Goal: Transaction & Acquisition: Book appointment/travel/reservation

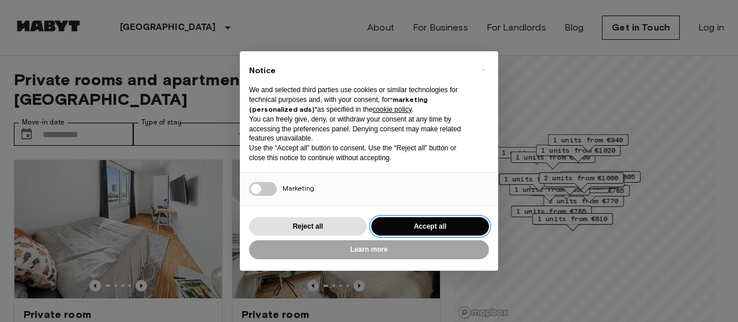
click at [412, 221] on button "Accept all" at bounding box center [431, 226] width 118 height 19
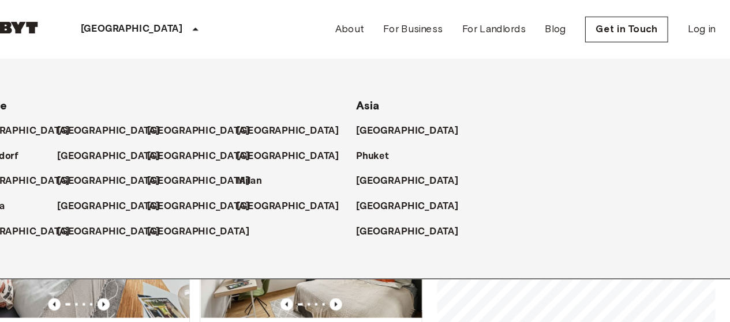
click at [148, 25] on p "[GEOGRAPHIC_DATA]" at bounding box center [168, 28] width 96 height 14
click at [284, 25] on div "Munich Europe Amsterdam Berlin Brussels Cologne Dusseldorf Frankfurt Graz Hambu…" at bounding box center [365, 27] width 702 height 55
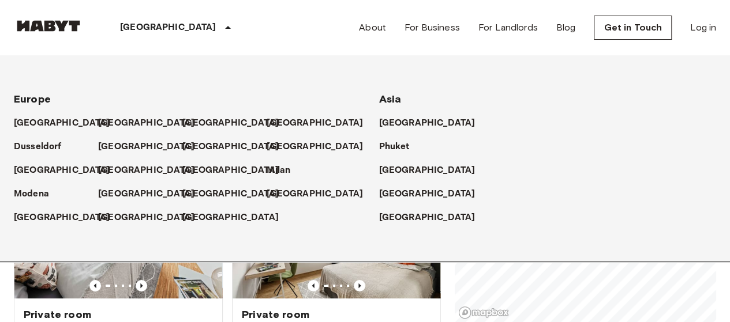
click at [443, 292] on div "Private rooms and apartments for rent in Munich Move-in date ​ Move-in date Typ…" at bounding box center [365, 189] width 702 height 267
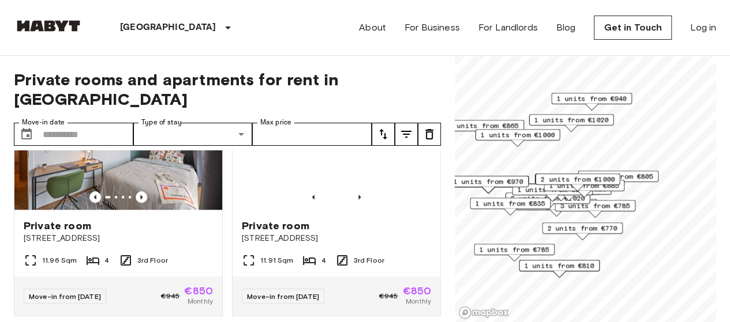
scroll to position [661, 0]
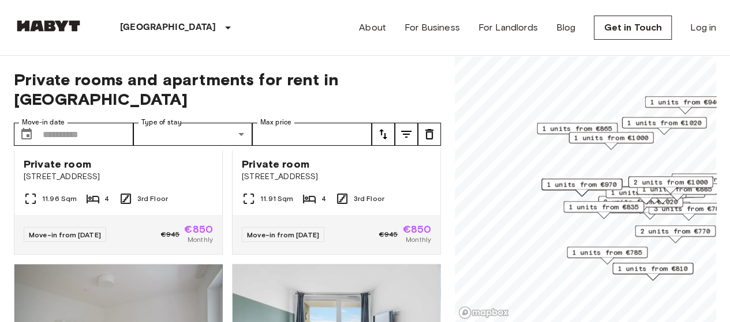
click at [568, 250] on div "1 units from €785" at bounding box center [607, 253] width 81 height 12
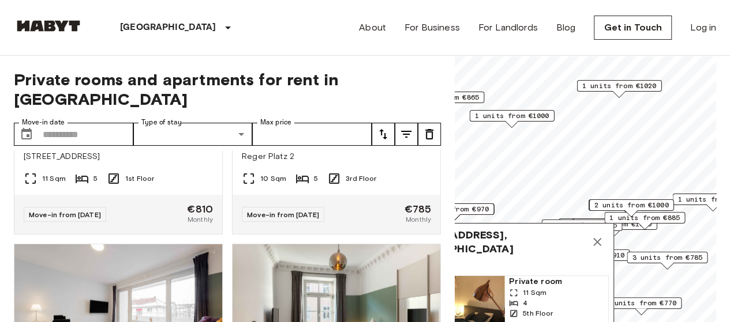
scroll to position [3486, 0]
click at [395, 121] on div at bounding box center [336, 116] width 208 height 12
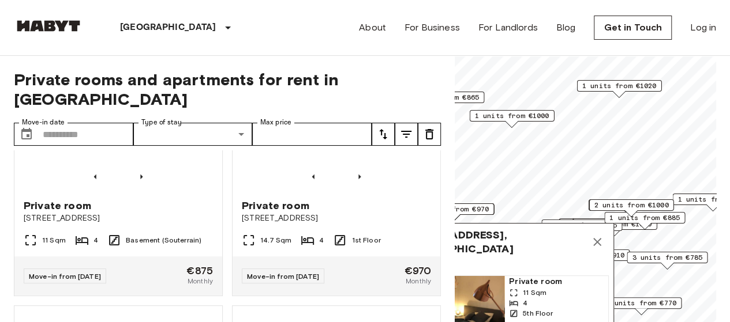
scroll to position [3933, 0]
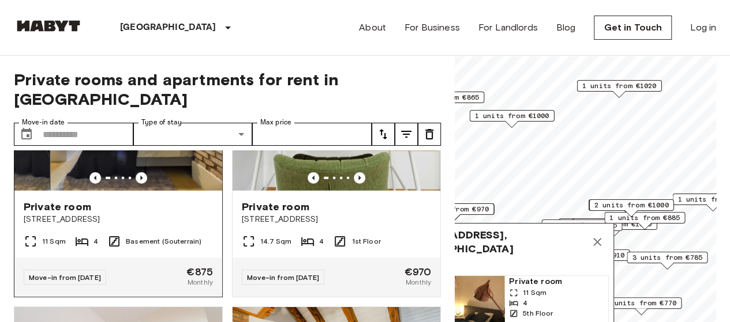
click at [125, 191] on img at bounding box center [118, 121] width 208 height 138
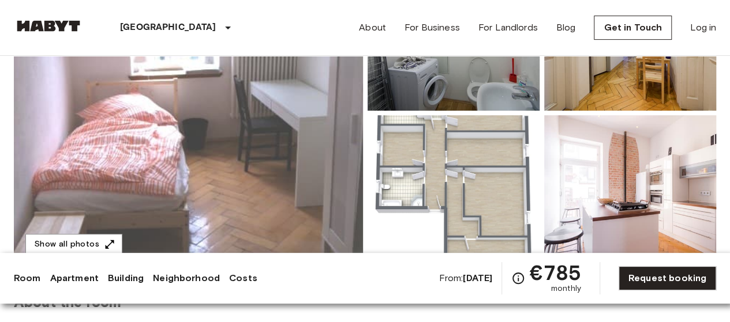
scroll to position [200, 0]
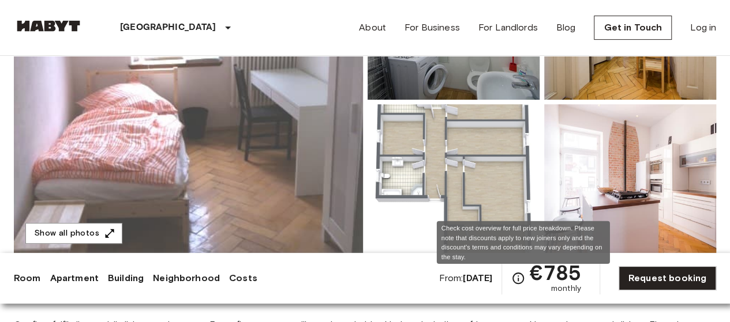
click at [524, 277] on icon "Check cost overview for full price breakdown. Please note that discounts apply …" at bounding box center [518, 279] width 14 height 14
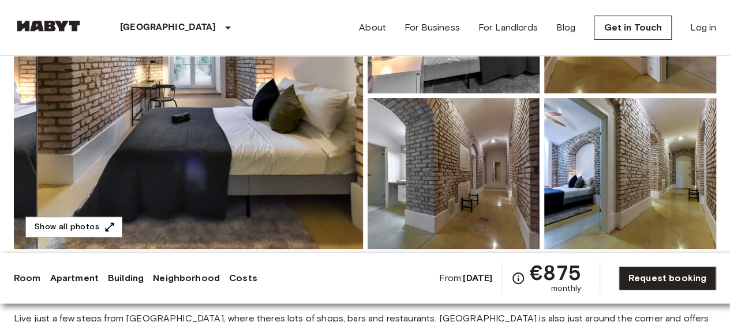
scroll to position [200, 0]
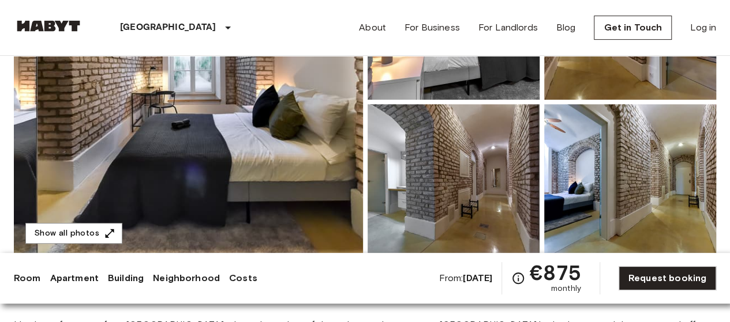
click at [233, 190] on img at bounding box center [188, 102] width 349 height 307
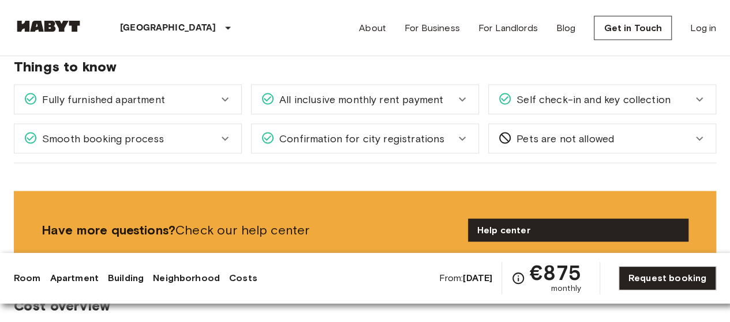
scroll to position [1066, 0]
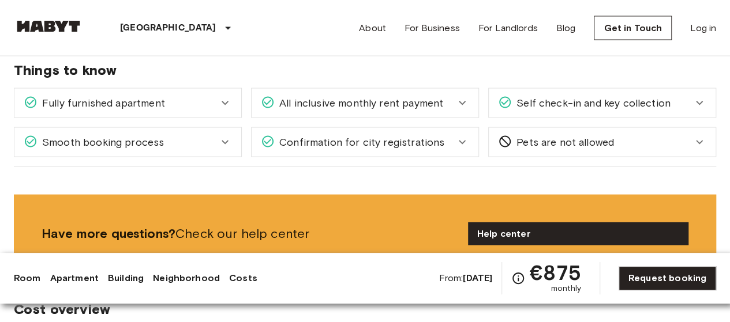
click at [415, 95] on span "All inclusive monthly rent payment" at bounding box center [359, 102] width 168 height 15
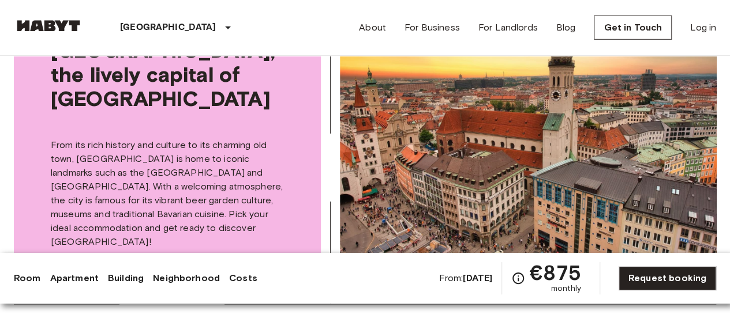
scroll to position [1694, 0]
